Goal: Register for event/course

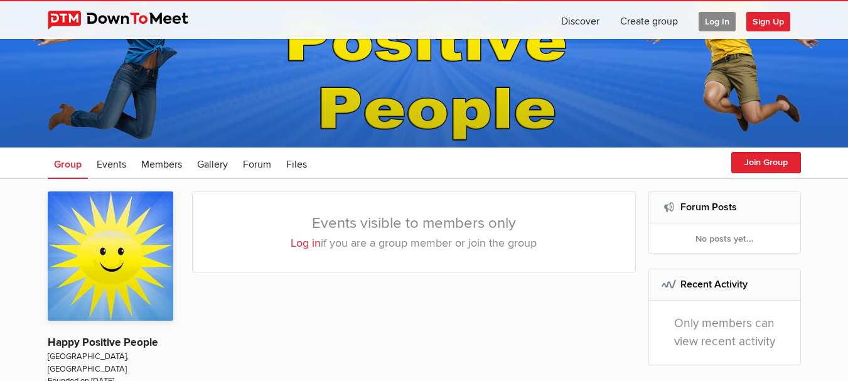
scroll to position [125, 0]
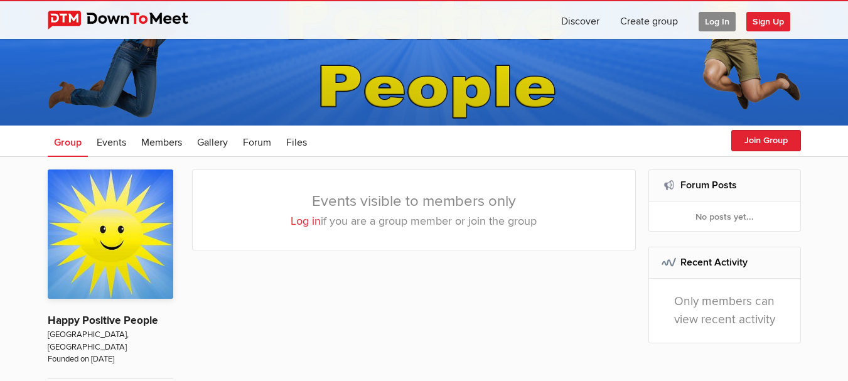
click at [304, 220] on link "Log in" at bounding box center [306, 221] width 30 height 14
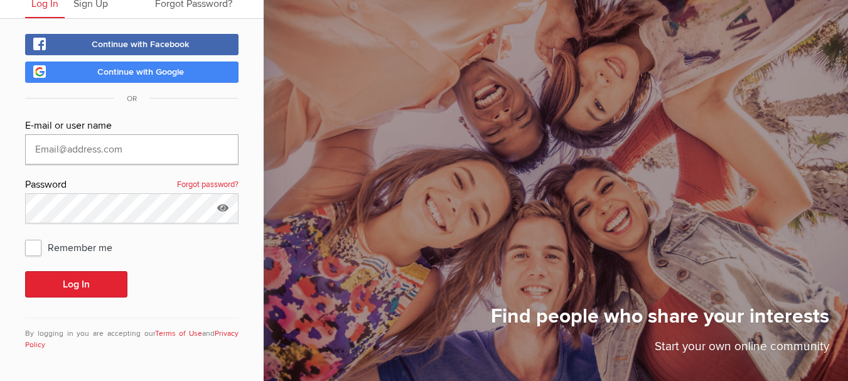
type input "Brightoncomms60@gmail.com"
click at [37, 248] on span "Remember me" at bounding box center [75, 247] width 100 height 23
click at [25, 236] on input "Remember me" at bounding box center [24, 235] width 1 height 1
checkbox input "true"
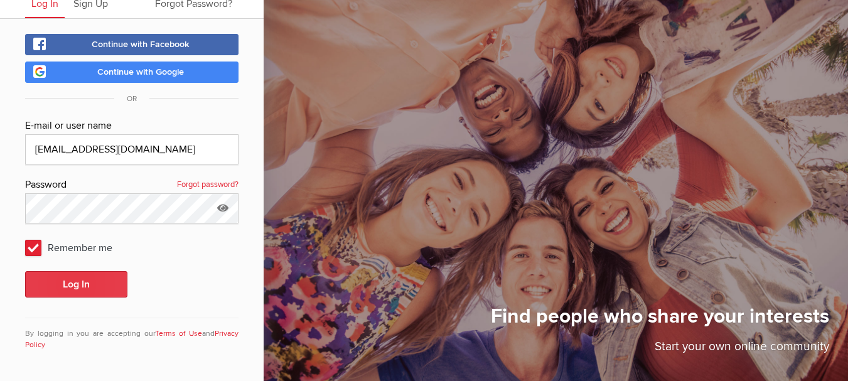
click at [68, 279] on button "Log In" at bounding box center [76, 284] width 102 height 26
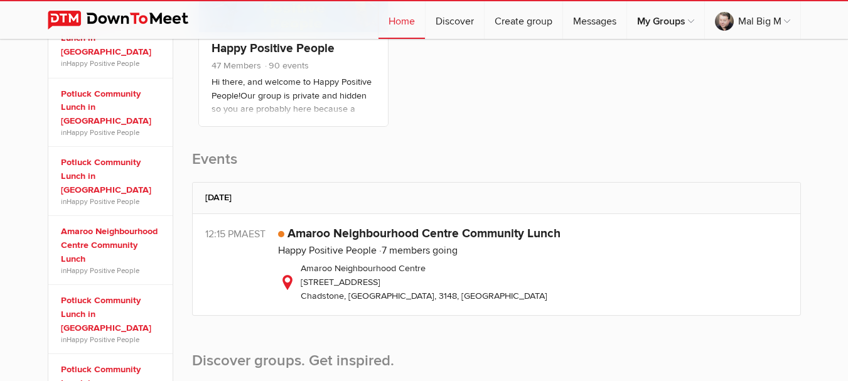
scroll to position [314, 0]
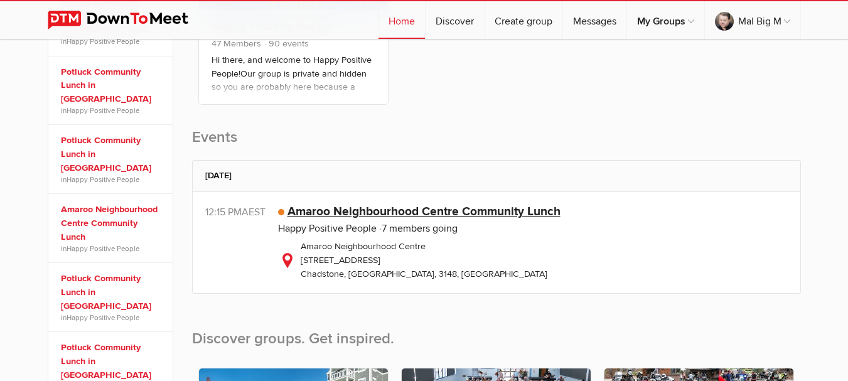
click at [361, 211] on link "Amaroo Neighbourhood Centre Community Lunch" at bounding box center [423, 211] width 273 height 15
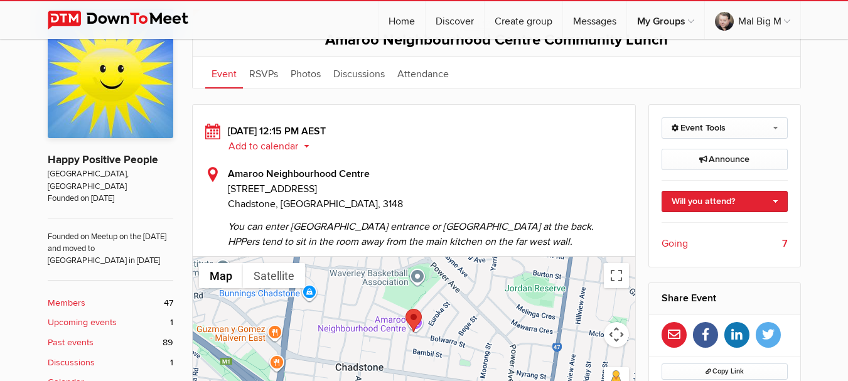
scroll to position [251, 0]
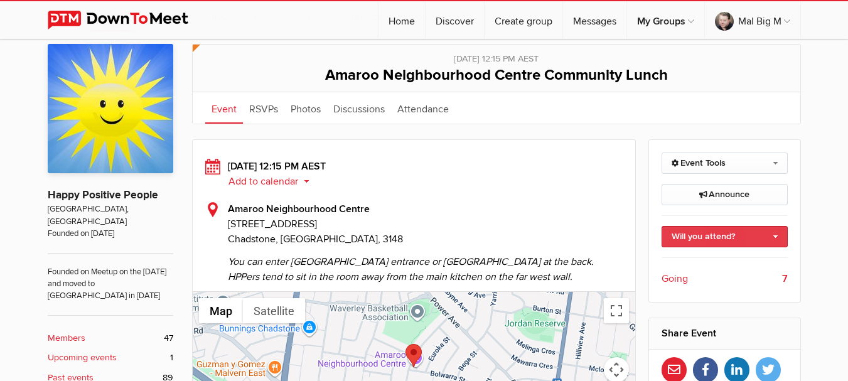
click at [715, 239] on link "Will you attend?" at bounding box center [724, 236] width 126 height 21
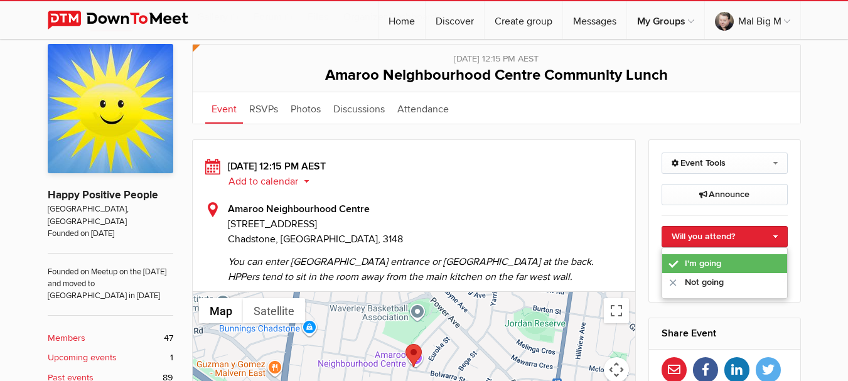
click at [705, 265] on link "I'm going" at bounding box center [724, 263] width 125 height 19
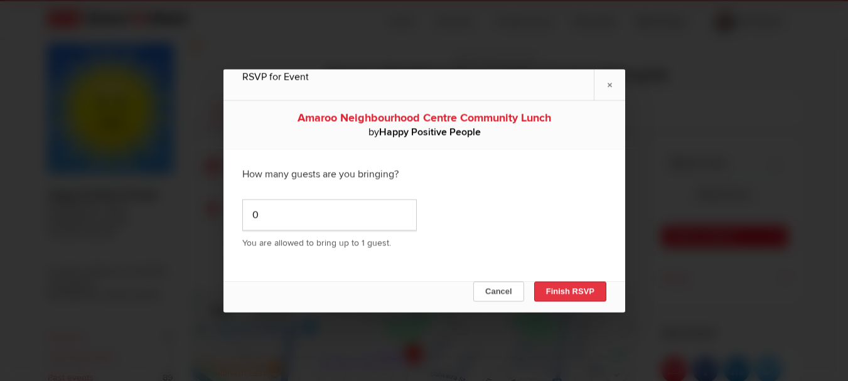
click at [598, 289] on button "Finish RSVP" at bounding box center [569, 291] width 72 height 20
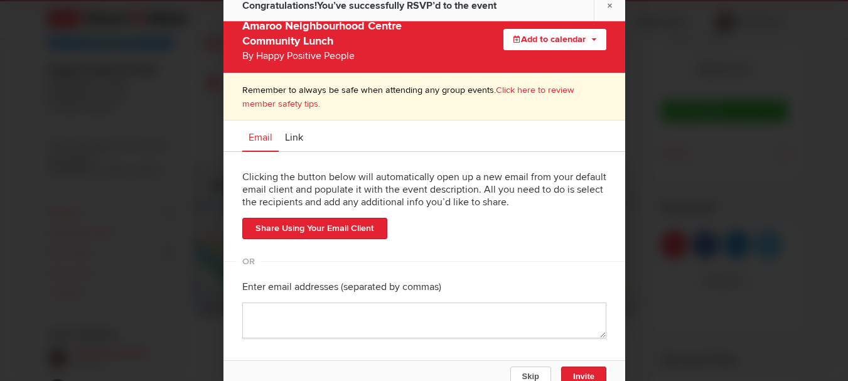
scroll to position [0, 0]
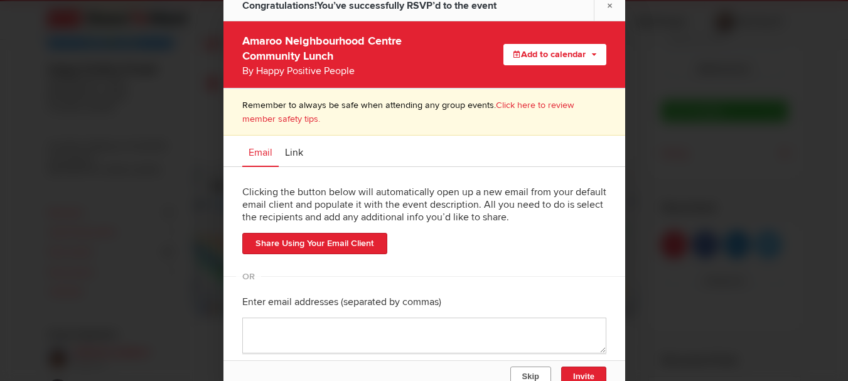
click at [536, 376] on span "Skip" at bounding box center [529, 375] width 17 height 9
